Goal: Task Accomplishment & Management: Manage account settings

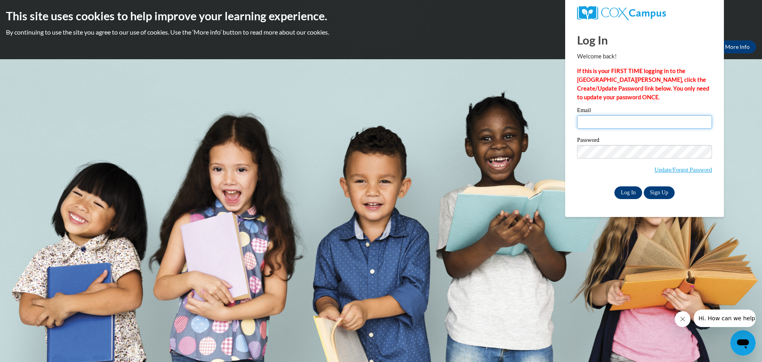
type input "rohlj@prescott.k12.wi.us"
click at [628, 191] on input "Log In" at bounding box center [629, 192] width 28 height 13
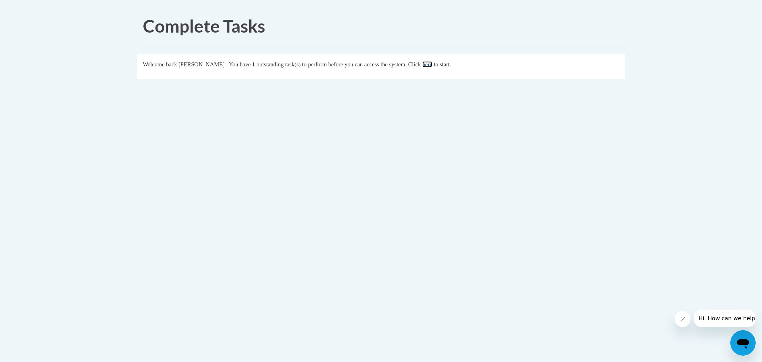
click at [432, 64] on link "here" at bounding box center [427, 64] width 10 height 6
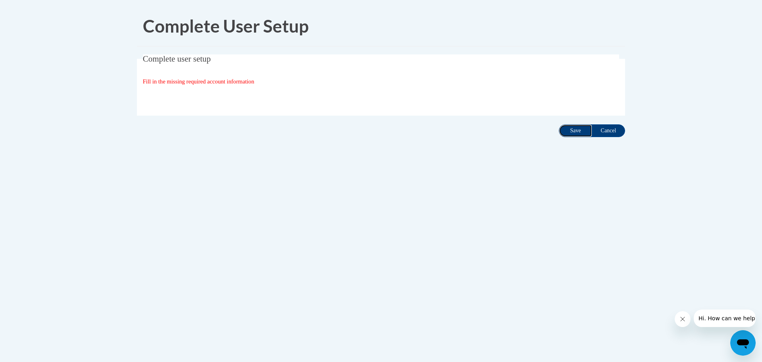
click at [573, 127] on input "Save" at bounding box center [575, 130] width 33 height 13
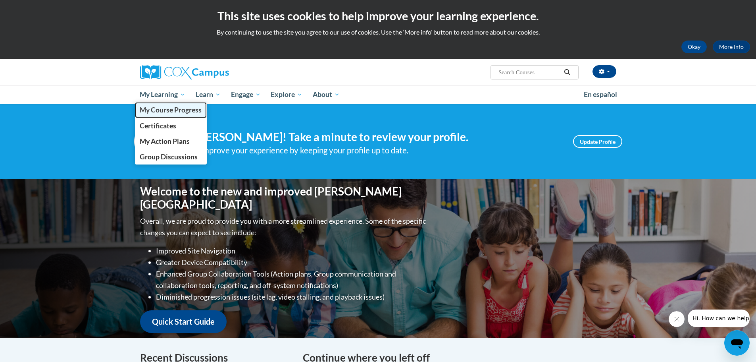
click at [162, 107] on span "My Course Progress" at bounding box center [171, 110] width 62 height 8
